Goal: Answer question/provide support: Answer question/provide support

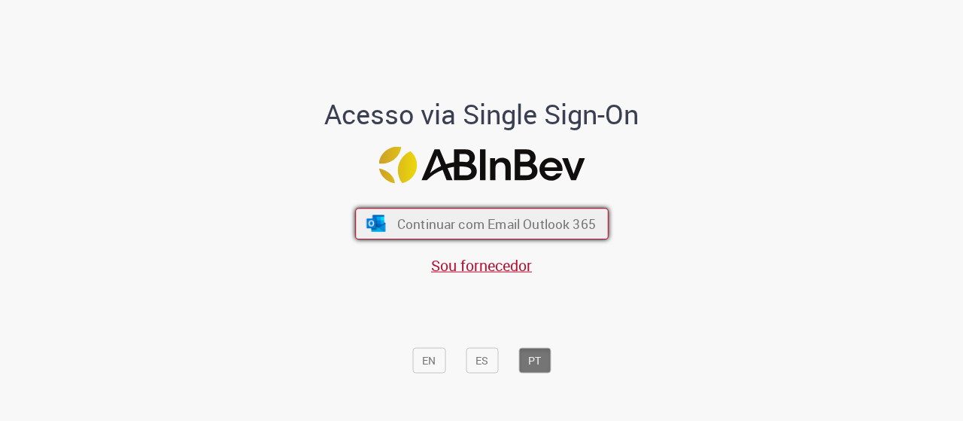
click at [506, 219] on span "Continuar com Email Outlook 365" at bounding box center [496, 222] width 199 height 17
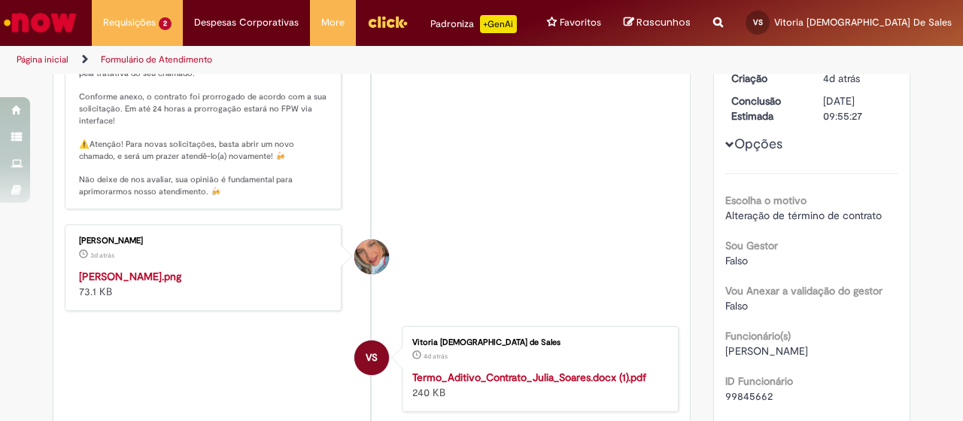
scroll to position [312, 0]
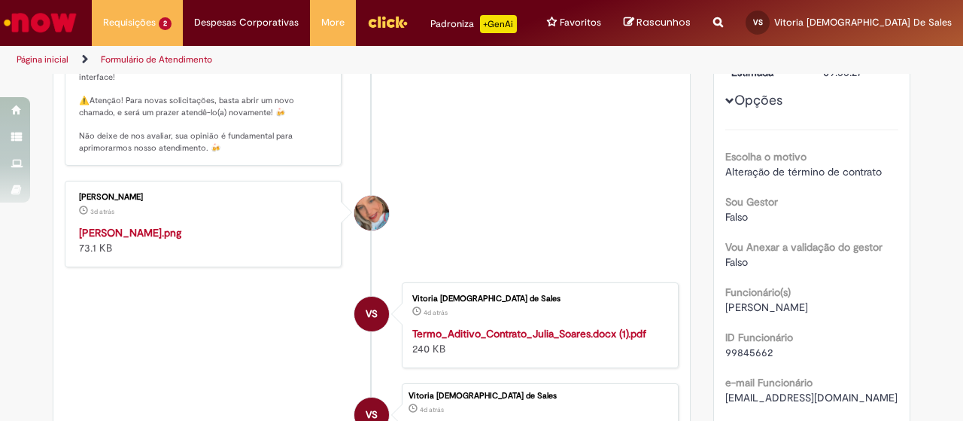
click at [152, 225] on img "Histórico de tíquete" at bounding box center [204, 225] width 251 height 0
click at [691, 30] on div "Rascunhos Sua Lista de rascunhos está vazia Após adicionar itens à Lista de ras…" at bounding box center [658, 23] width 90 height 46
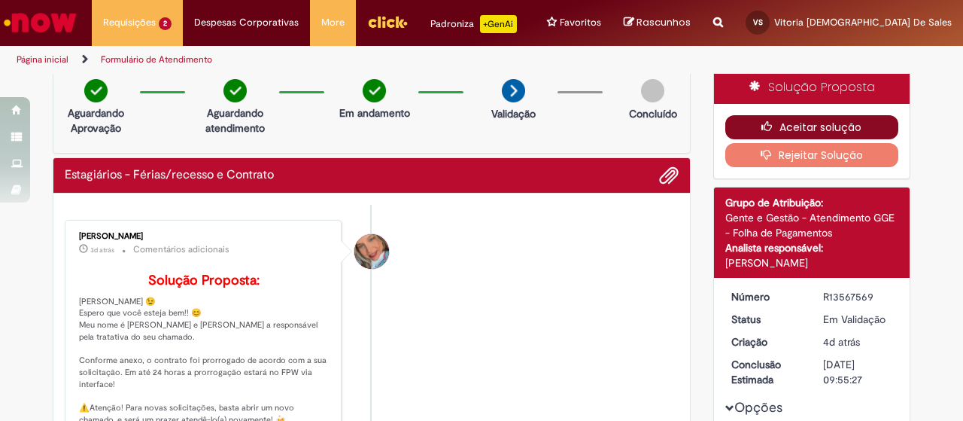
scroll to position [0, 0]
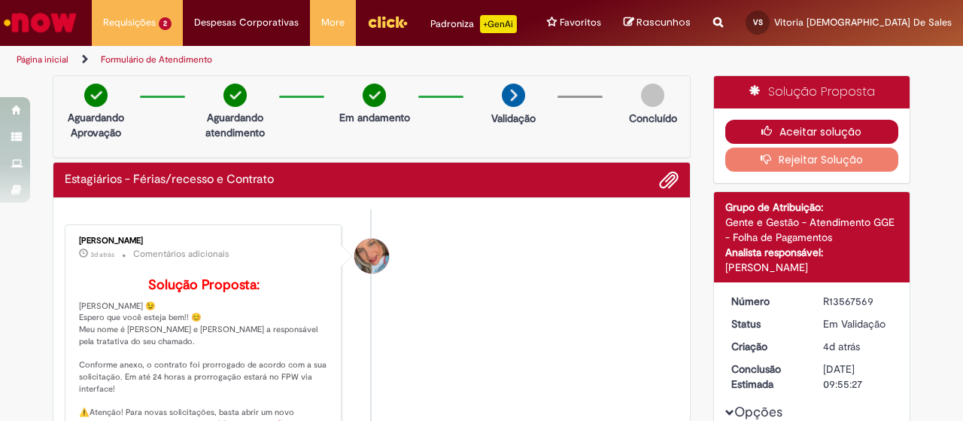
click at [822, 123] on button "Aceitar solução" at bounding box center [812, 132] width 174 height 24
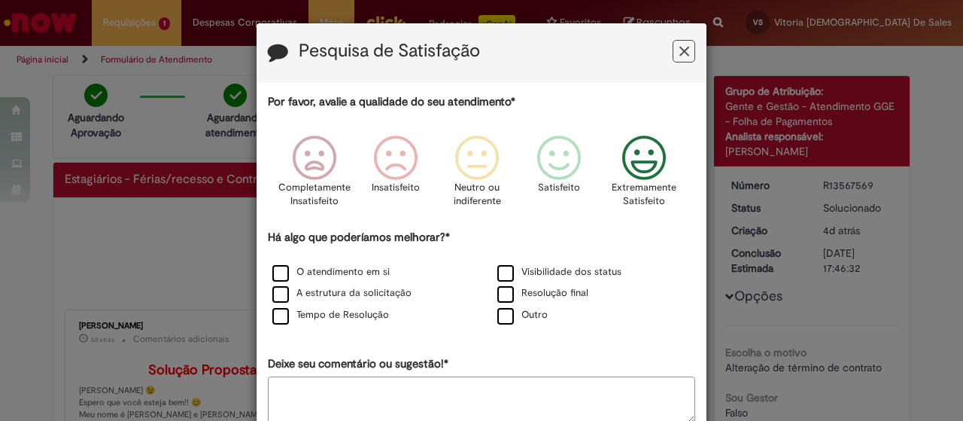
drag, startPoint x: 647, startPoint y: 169, endPoint x: 652, endPoint y: 154, distance: 15.2
click at [646, 169] on icon "Feedback" at bounding box center [644, 157] width 56 height 45
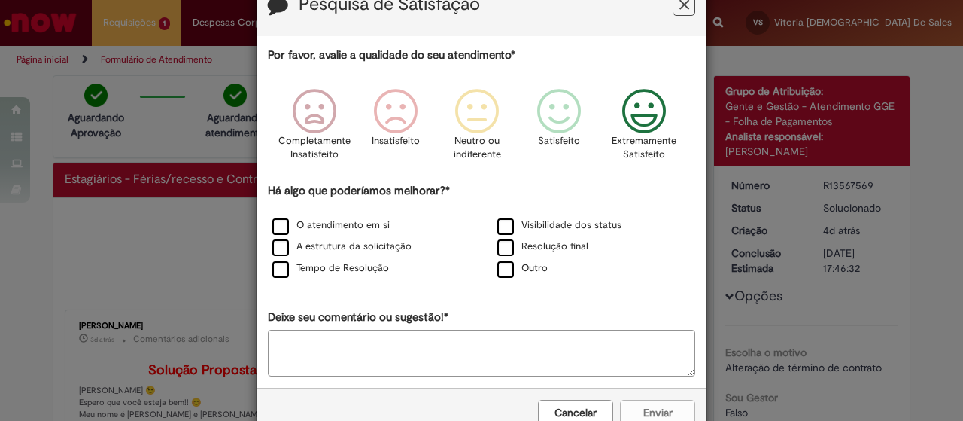
scroll to position [84, 0]
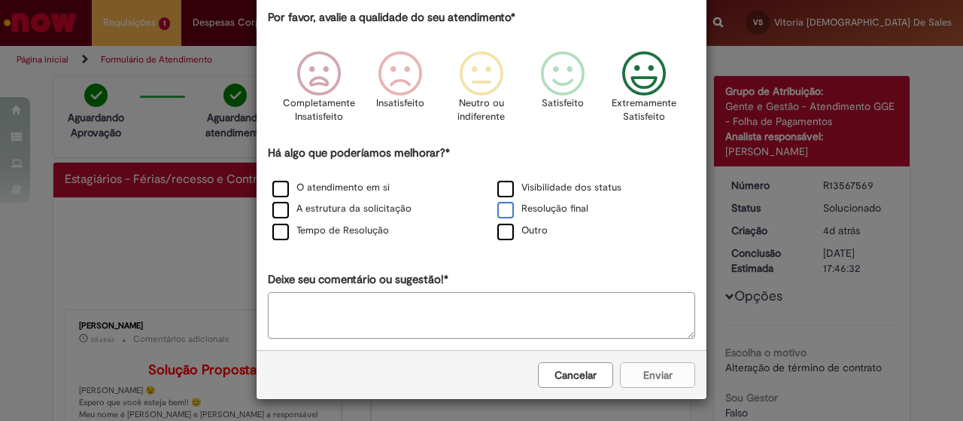
click at [536, 206] on label "Resolução final" at bounding box center [542, 209] width 91 height 14
click at [645, 371] on button "Enviar" at bounding box center [657, 376] width 75 height 26
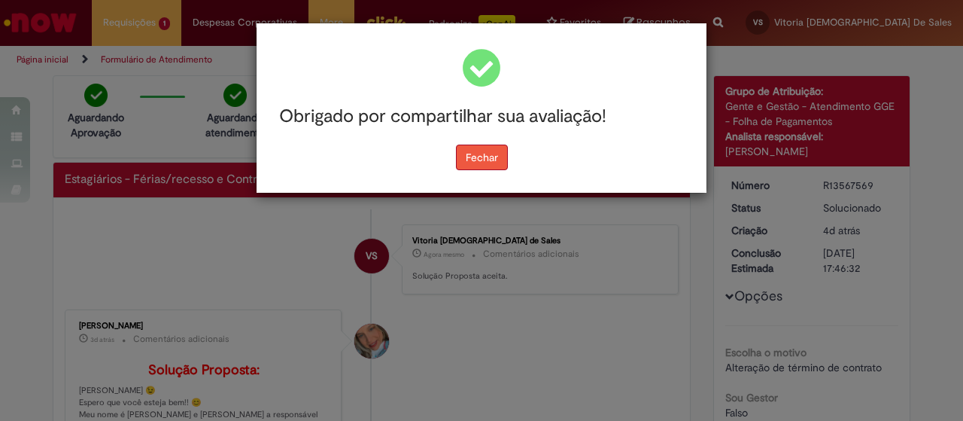
click at [468, 147] on button "Fechar" at bounding box center [482, 157] width 52 height 26
